Goal: Task Accomplishment & Management: Manage account settings

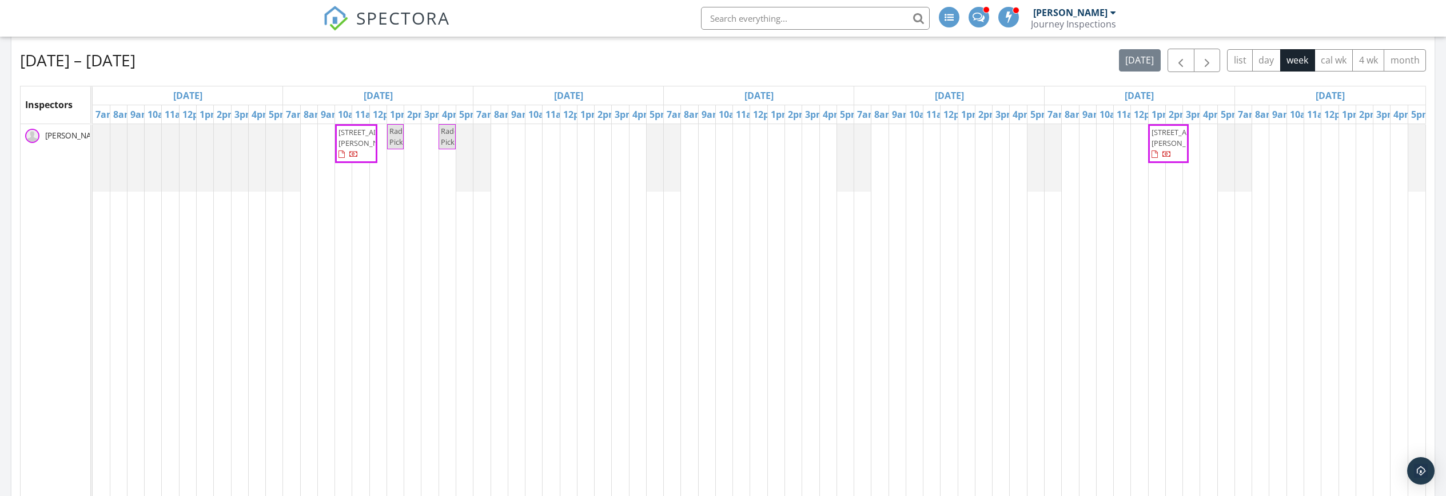
scroll to position [450, 0]
click at [450, 139] on link "Radon Pickup" at bounding box center [446, 138] width 17 height 25
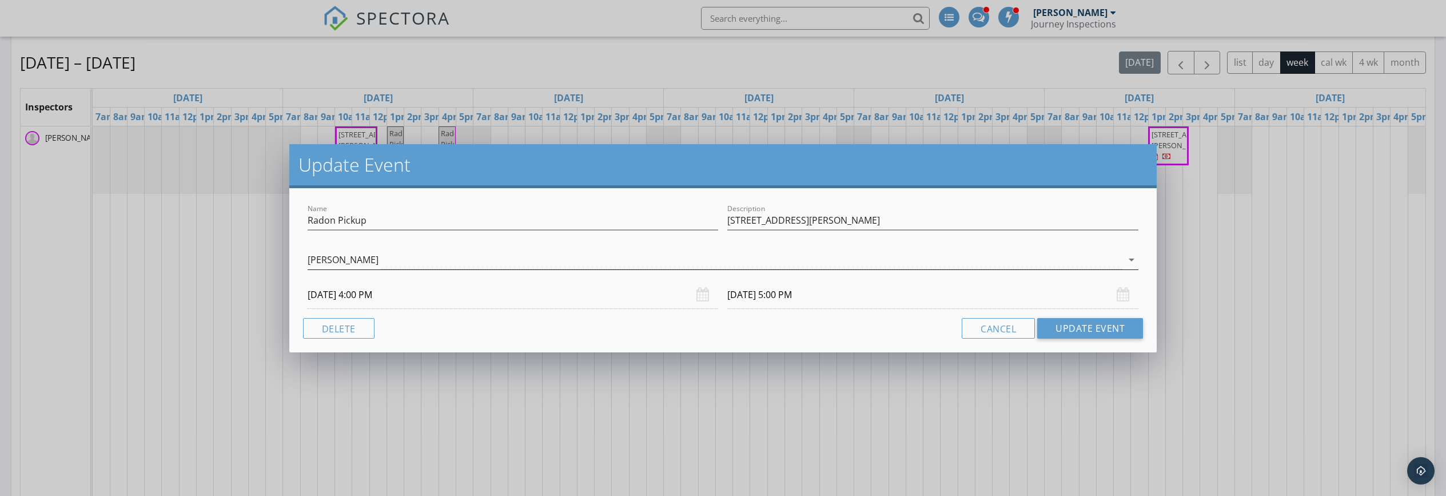
click at [500, 264] on div "[PERSON_NAME]" at bounding box center [715, 259] width 815 height 19
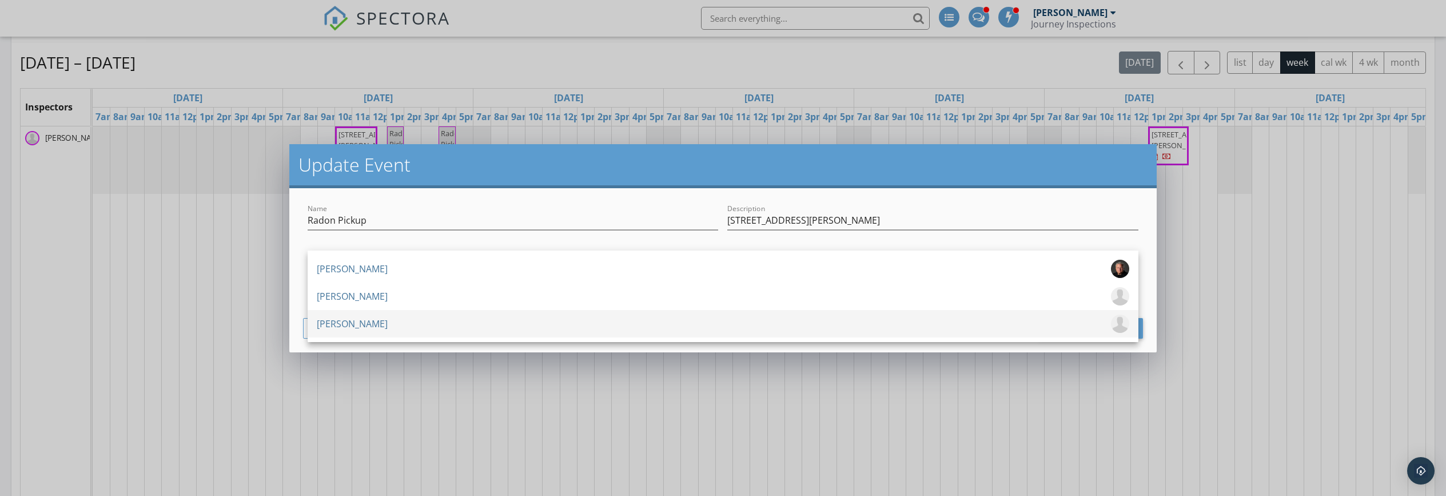
click at [492, 323] on div "[PERSON_NAME]" at bounding box center [723, 323] width 812 height 18
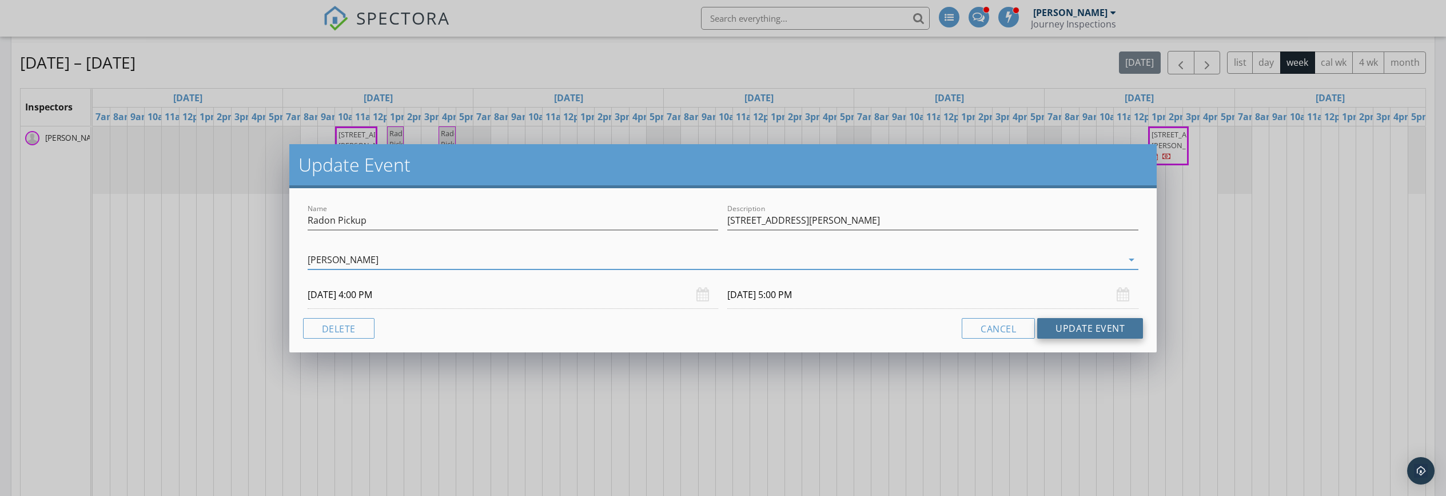
click at [1059, 321] on button "Update Event" at bounding box center [1090, 328] width 106 height 21
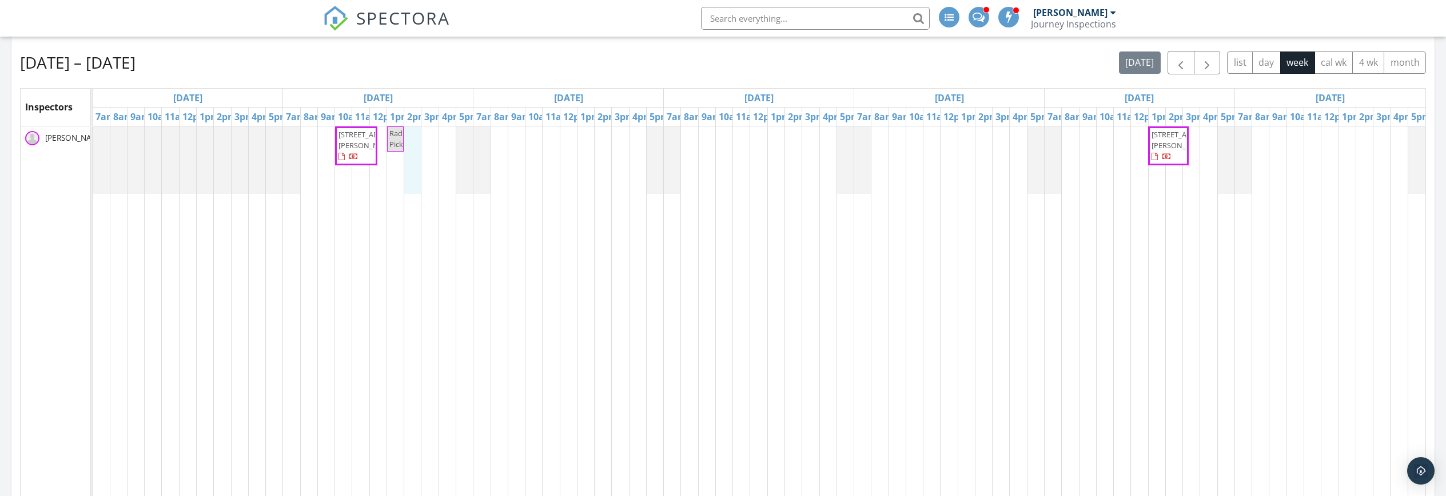
click at [414, 141] on div "[STREET_ADDRESS][PERSON_NAME] Radon Pickup [STREET_ADDRESS][PERSON_NAME]" at bounding box center [759, 339] width 1333 height 427
click at [416, 113] on link "Event" at bounding box center [411, 111] width 59 height 18
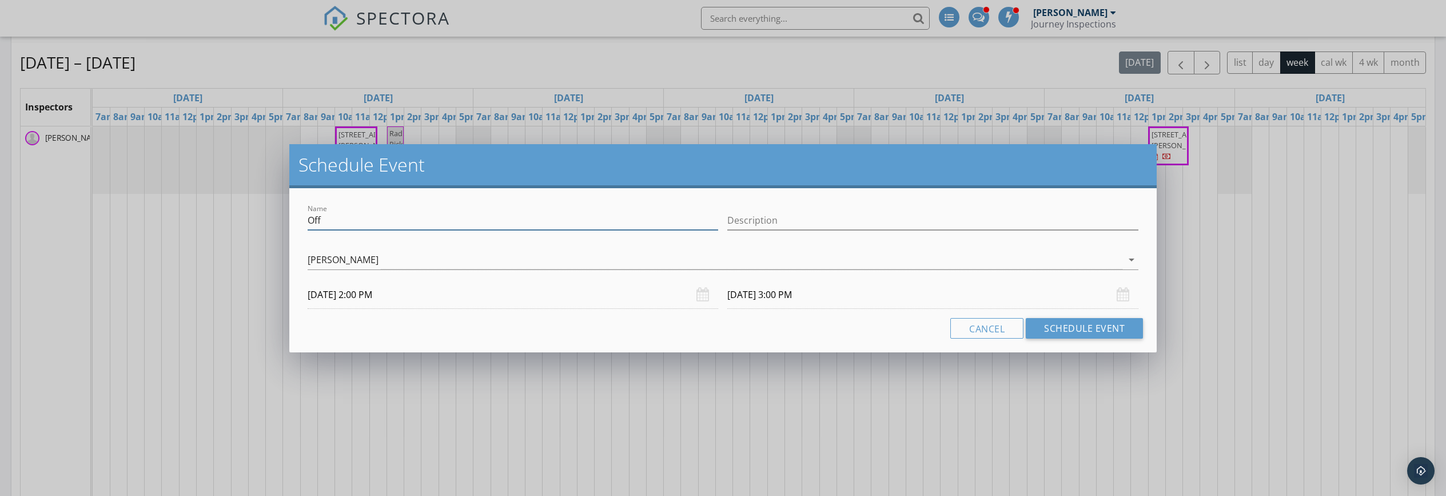
click at [386, 222] on input "Off" at bounding box center [513, 220] width 411 height 19
type input "Berthod inspection"
click at [1102, 328] on button "Schedule Event" at bounding box center [1084, 328] width 117 height 21
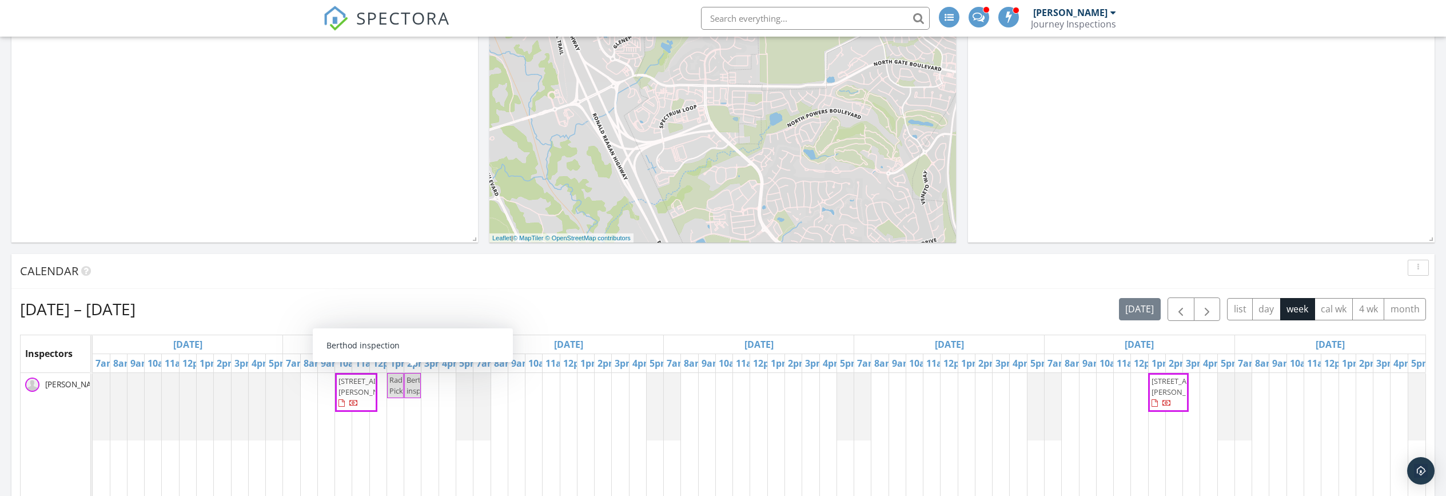
scroll to position [0, 0]
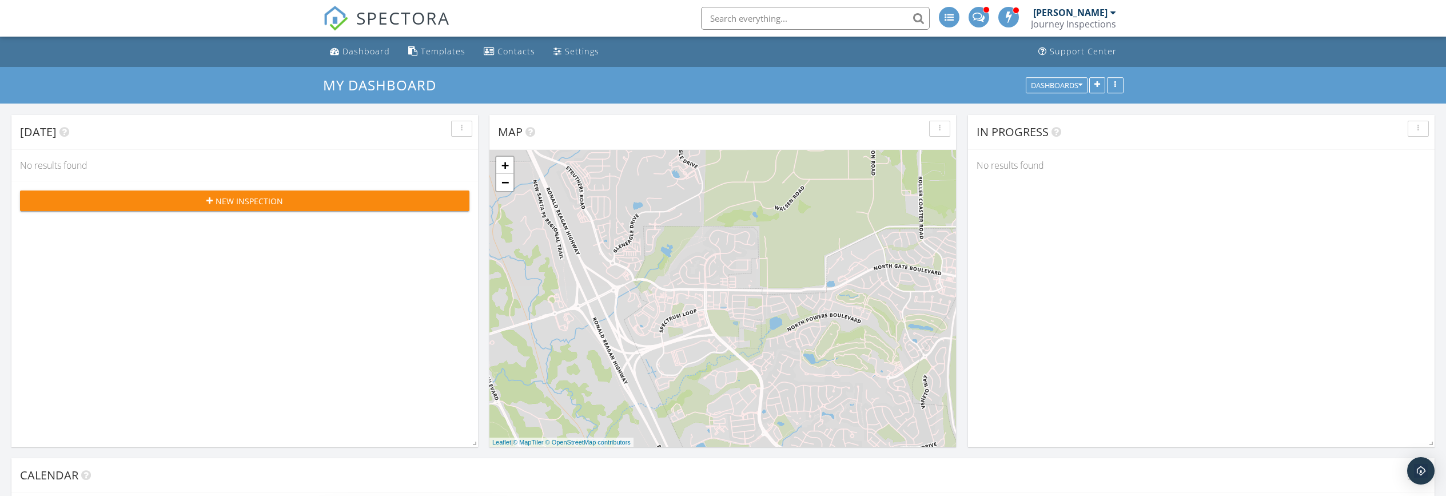
click at [359, 13] on span "SPECTORA" at bounding box center [403, 18] width 94 height 24
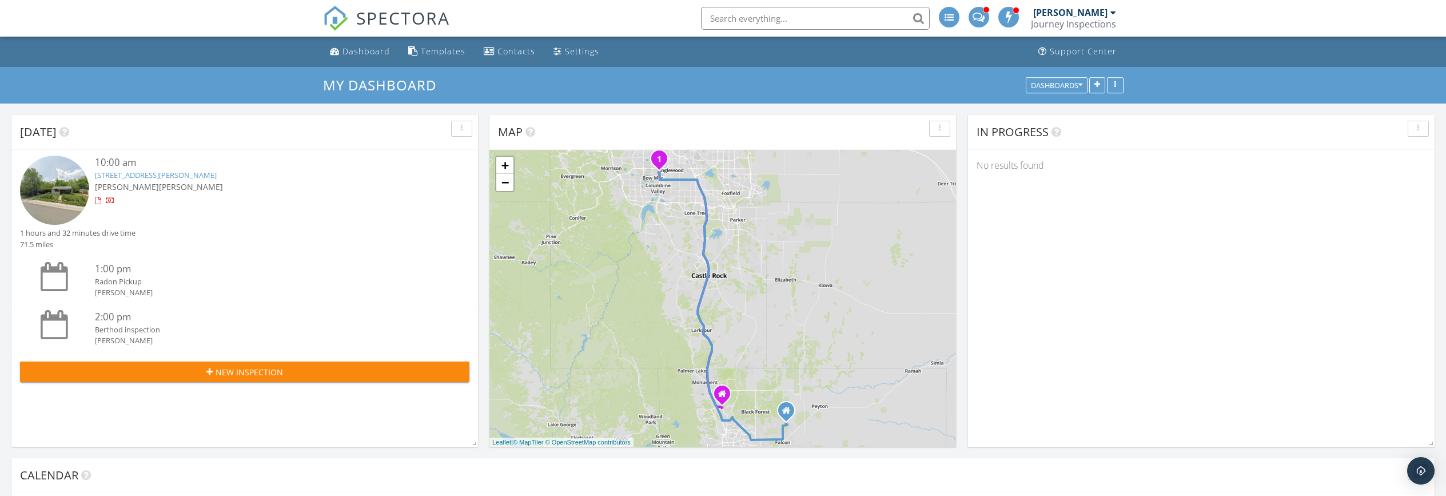
scroll to position [1298, 1446]
